Goal: Submit feedback/report problem

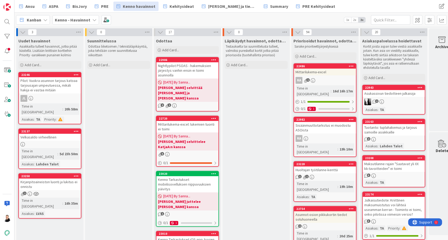
click at [45, 179] on div "Kirjanpitoaineiston luonti ja lukitus ei onnistu" at bounding box center [50, 185] width 62 height 12
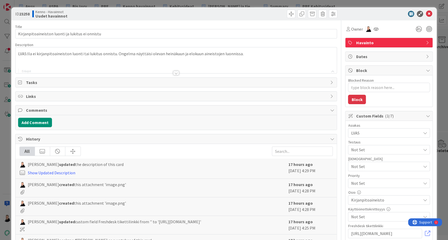
type textarea "x"
click at [173, 73] on div at bounding box center [176, 73] width 6 height 4
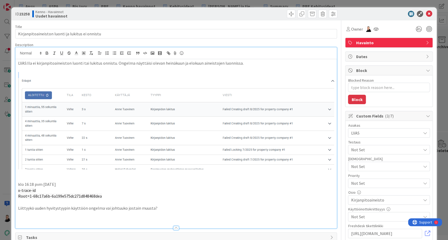
click at [173, 73] on p at bounding box center [176, 75] width 316 height 6
